Goal: Information Seeking & Learning: Find contact information

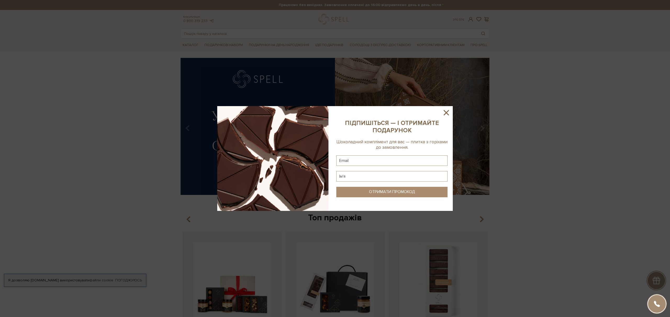
click at [448, 111] on icon at bounding box center [446, 112] width 5 height 5
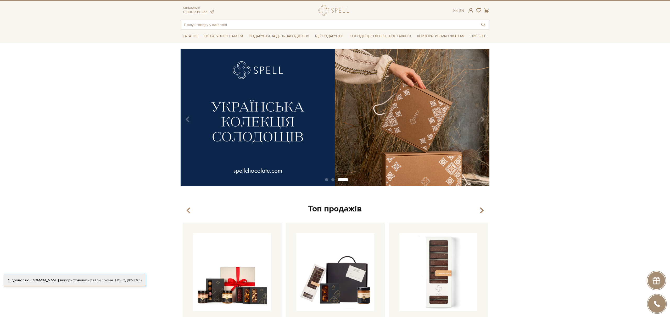
scroll to position [10, 0]
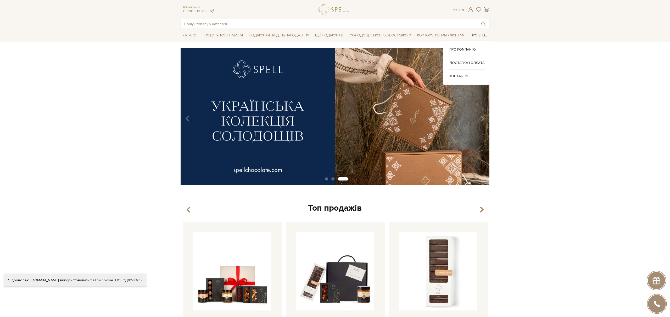
click at [475, 35] on span "Про Spell" at bounding box center [478, 35] width 21 height 8
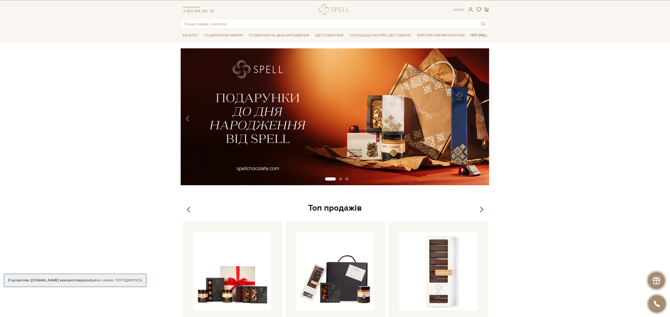
click at [477, 35] on span "Про Spell" at bounding box center [478, 35] width 21 height 8
click at [465, 49] on link "Про компанію" at bounding box center [466, 49] width 35 height 5
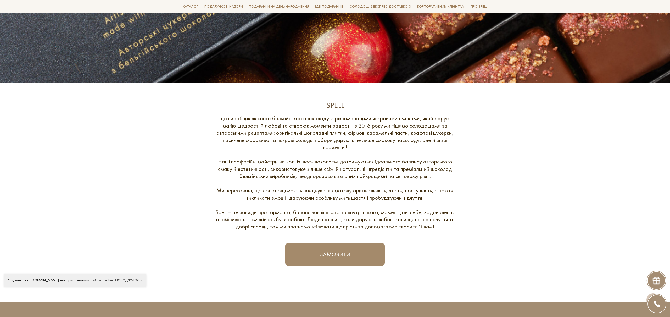
scroll to position [125, 0]
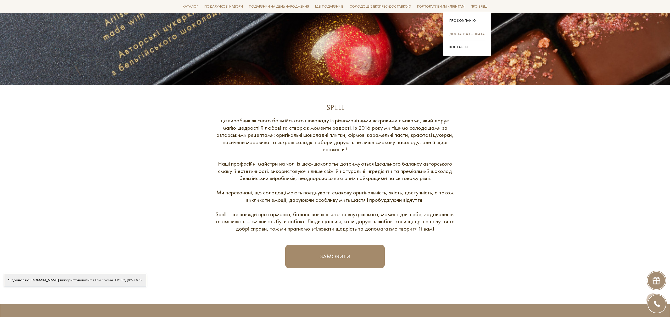
click at [467, 33] on link "Доставка і оплата" at bounding box center [466, 34] width 35 height 5
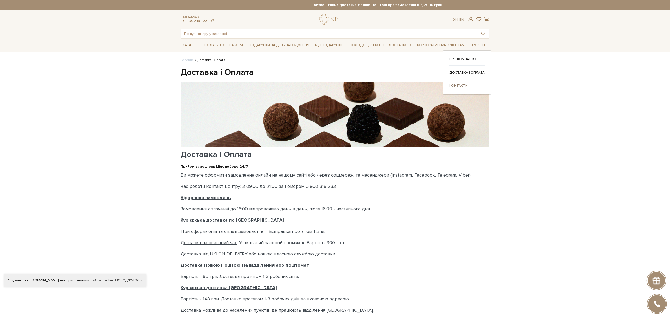
click at [463, 84] on link "Контакти" at bounding box center [466, 85] width 35 height 5
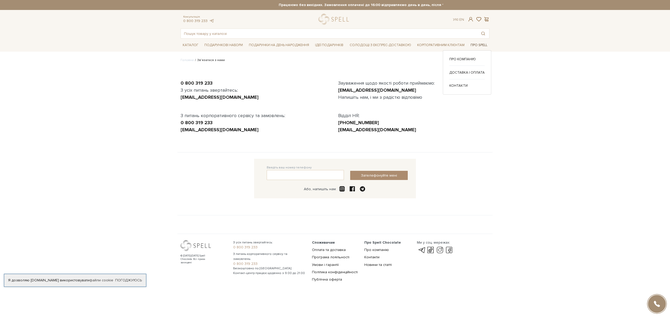
click at [476, 45] on span "Про Spell" at bounding box center [478, 45] width 21 height 8
click at [460, 60] on link "Про компанію" at bounding box center [466, 59] width 35 height 5
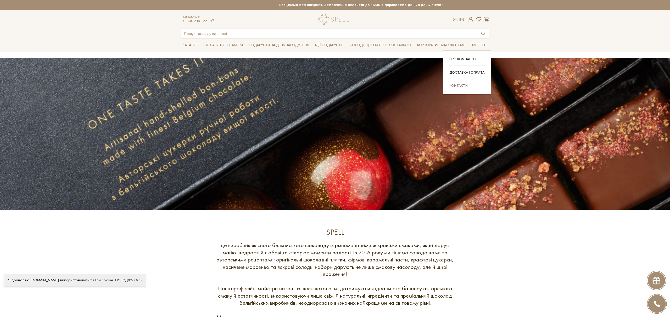
click at [458, 85] on link "Контакти" at bounding box center [466, 85] width 35 height 5
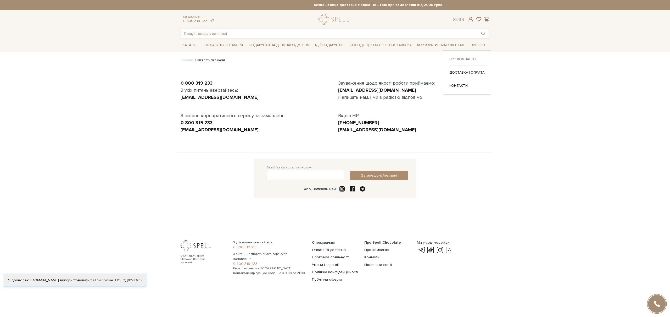
click at [459, 59] on link "Про компанію" at bounding box center [466, 59] width 35 height 5
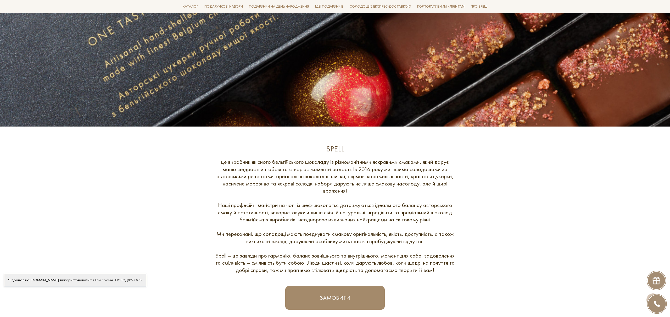
scroll to position [89, 0]
